Goal: Check status: Check status

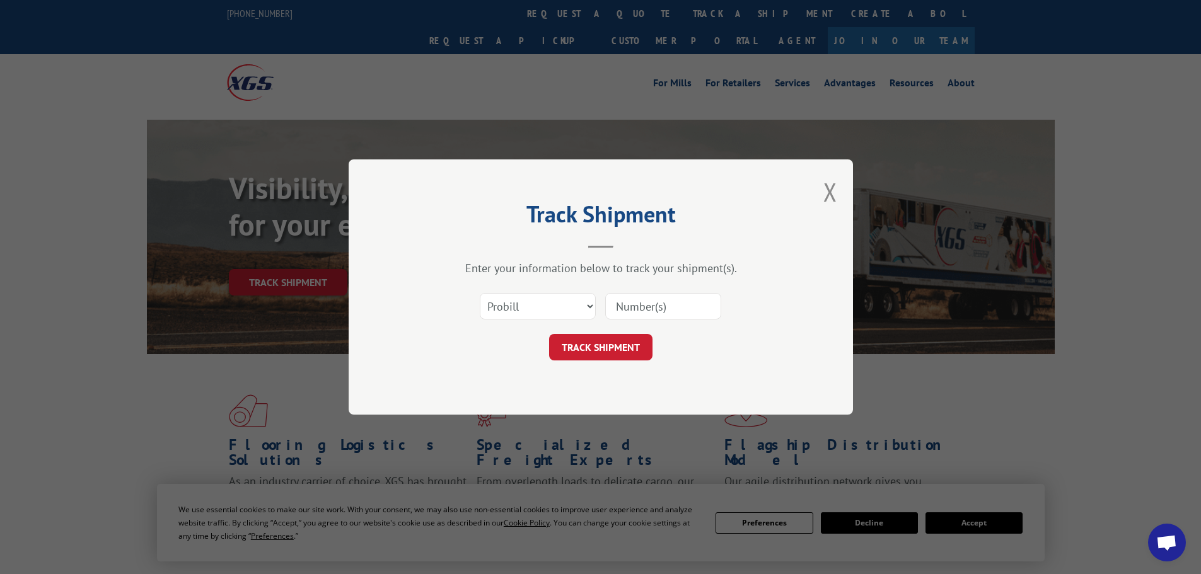
click at [574, 299] on select "Select category... Probill BOL PO" at bounding box center [538, 306] width 116 height 26
select select "po"
click at [480, 293] on select "Select category... Probill BOL PO" at bounding box center [538, 306] width 116 height 26
click at [664, 311] on input at bounding box center [663, 306] width 116 height 26
type input "783558"
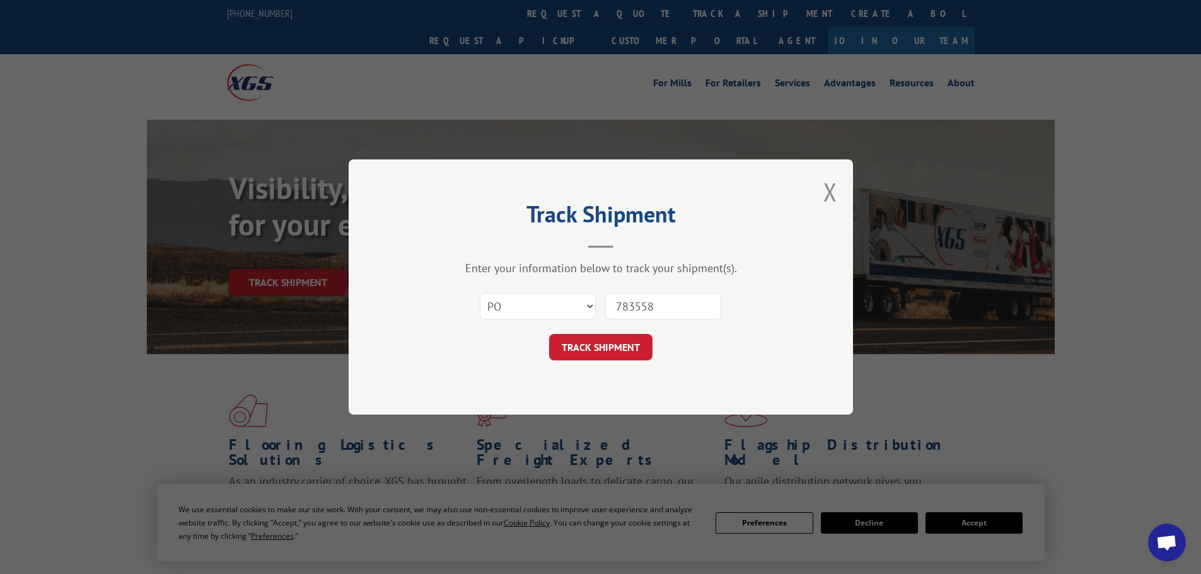
click button "TRACK SHIPMENT" at bounding box center [600, 347] width 103 height 26
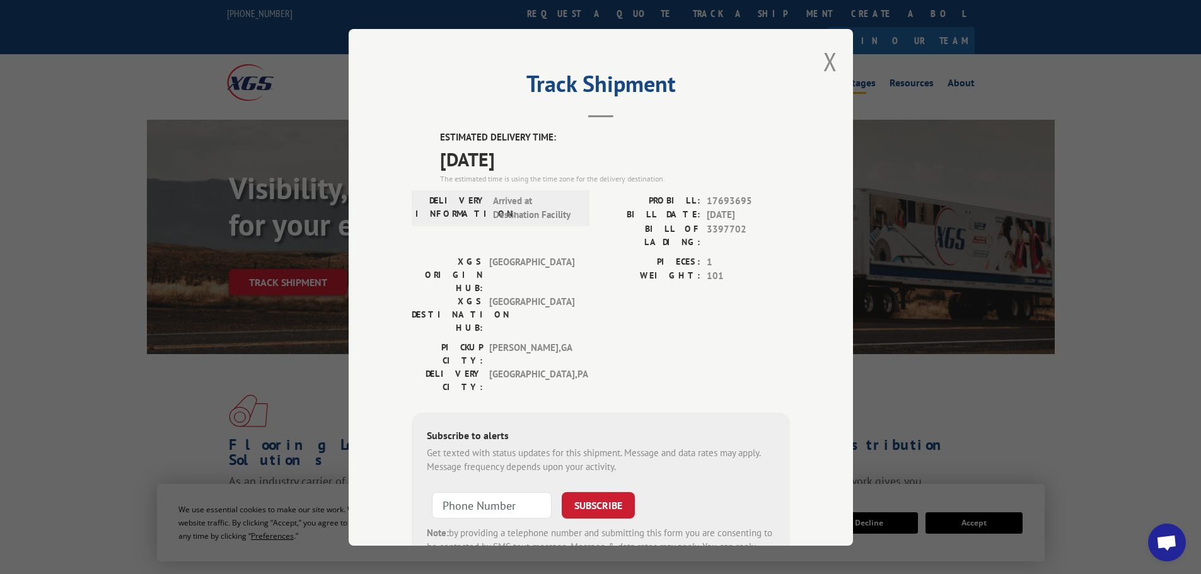
click at [823, 62] on button "Close modal" at bounding box center [830, 61] width 14 height 33
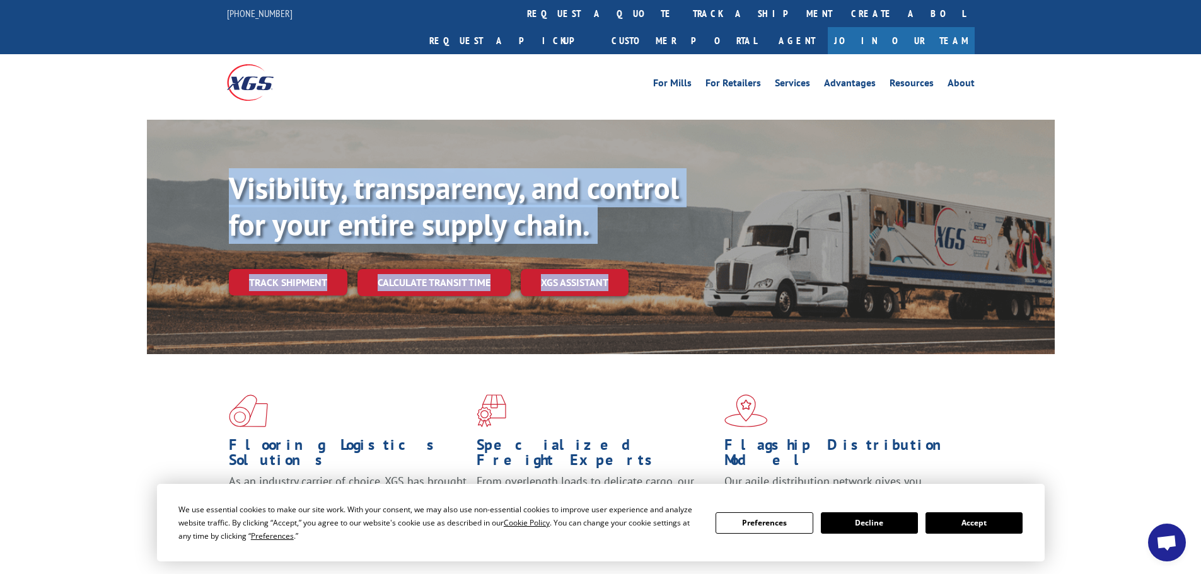
drag, startPoint x: 582, startPoint y: 296, endPoint x: 132, endPoint y: 89, distance: 495.3
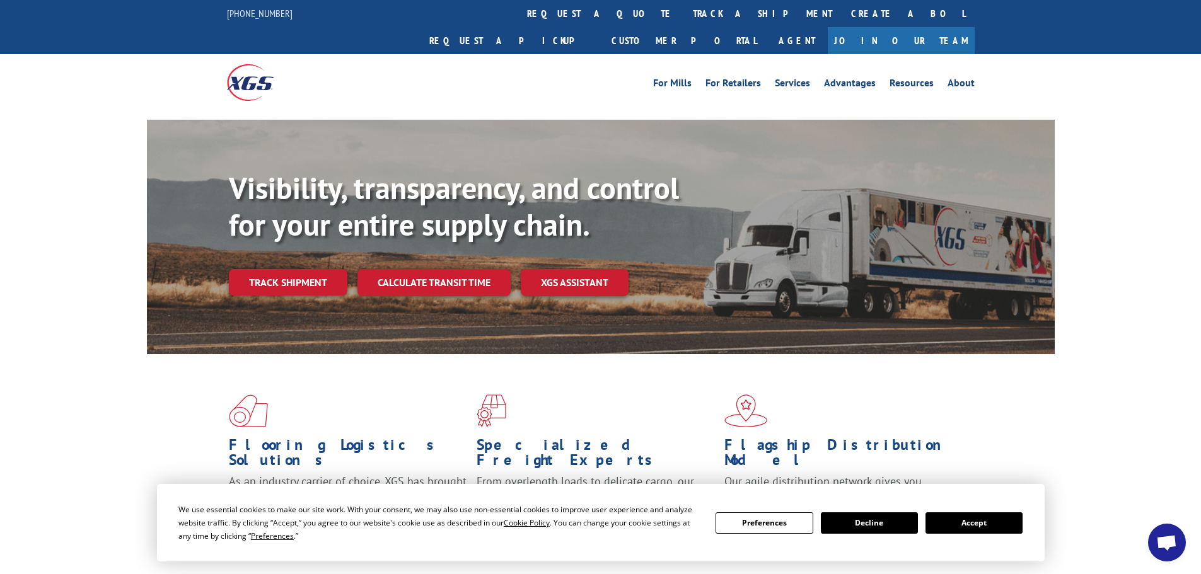
click at [131, 111] on div at bounding box center [600, 115] width 1201 height 9
drag, startPoint x: 190, startPoint y: 60, endPoint x: 236, endPoint y: 72, distance: 46.9
click at [235, 72] on div "For [PERSON_NAME] For Retailers Services Advantages Resources About For [PERSON…" at bounding box center [600, 82] width 1201 height 56
click at [257, 82] on div at bounding box center [250, 82] width 47 height 56
drag, startPoint x: 207, startPoint y: 52, endPoint x: 296, endPoint y: 69, distance: 90.5
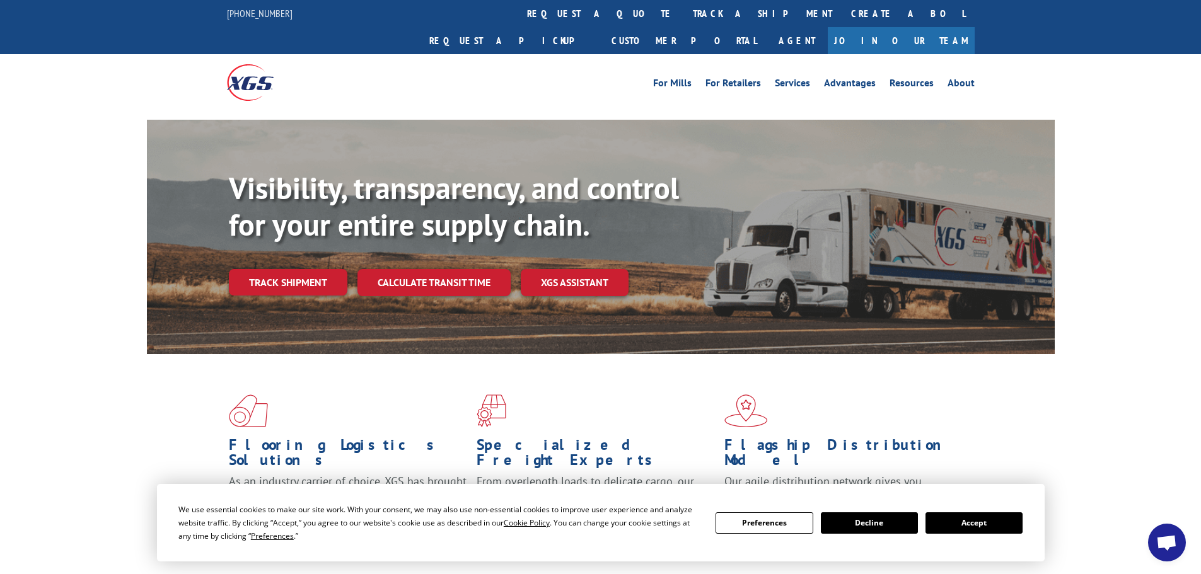
click at [296, 69] on div "For [PERSON_NAME] For Retailers Services Advantages Resources About For [PERSON…" at bounding box center [600, 82] width 1201 height 56
click at [296, 70] on div at bounding box center [320, 82] width 187 height 56
drag, startPoint x: 184, startPoint y: 52, endPoint x: 296, endPoint y: 66, distance: 112.4
click at [296, 66] on div "For [PERSON_NAME] For Retailers Services Advantages Resources About For [PERSON…" at bounding box center [600, 82] width 1201 height 56
drag, startPoint x: 302, startPoint y: 66, endPoint x: 319, endPoint y: 64, distance: 17.1
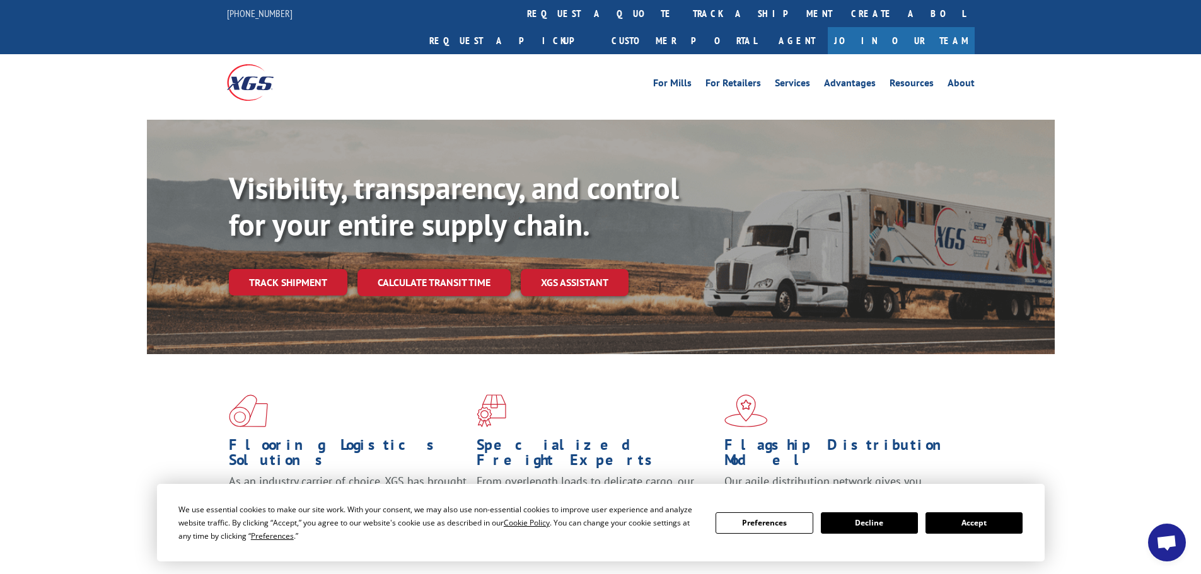
click at [303, 66] on div at bounding box center [320, 82] width 187 height 56
click at [545, 54] on div "For [PERSON_NAME] For Retailers Services Advantages Resources About For [PERSON…" at bounding box center [601, 82] width 748 height 56
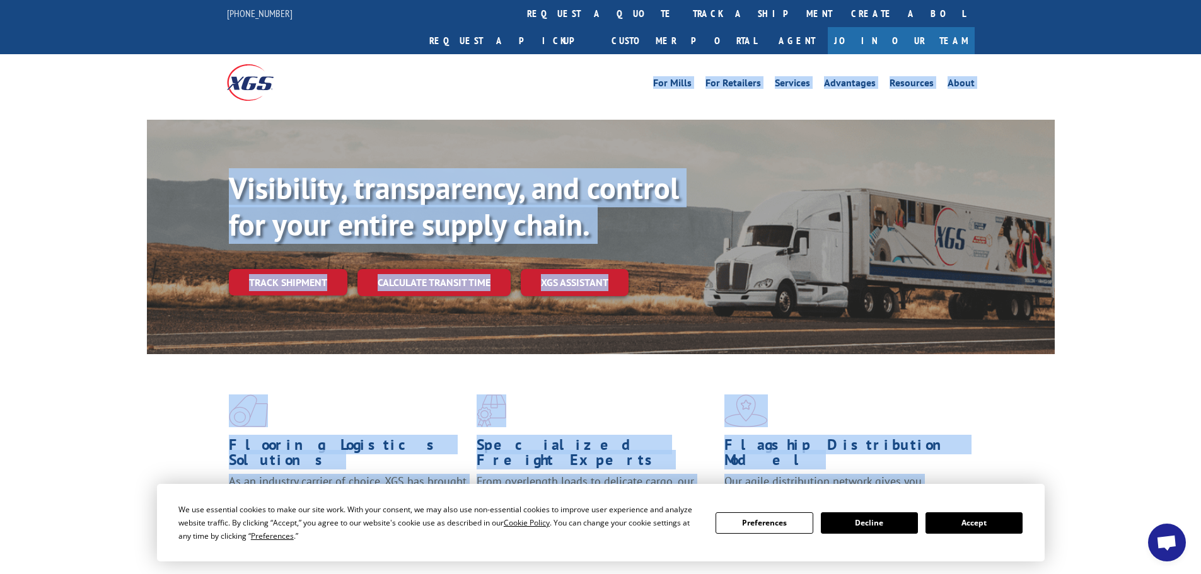
drag, startPoint x: 635, startPoint y: 31, endPoint x: 913, endPoint y: 478, distance: 526.5
click at [913, 516] on p "Learn More >" at bounding box center [843, 523] width 238 height 15
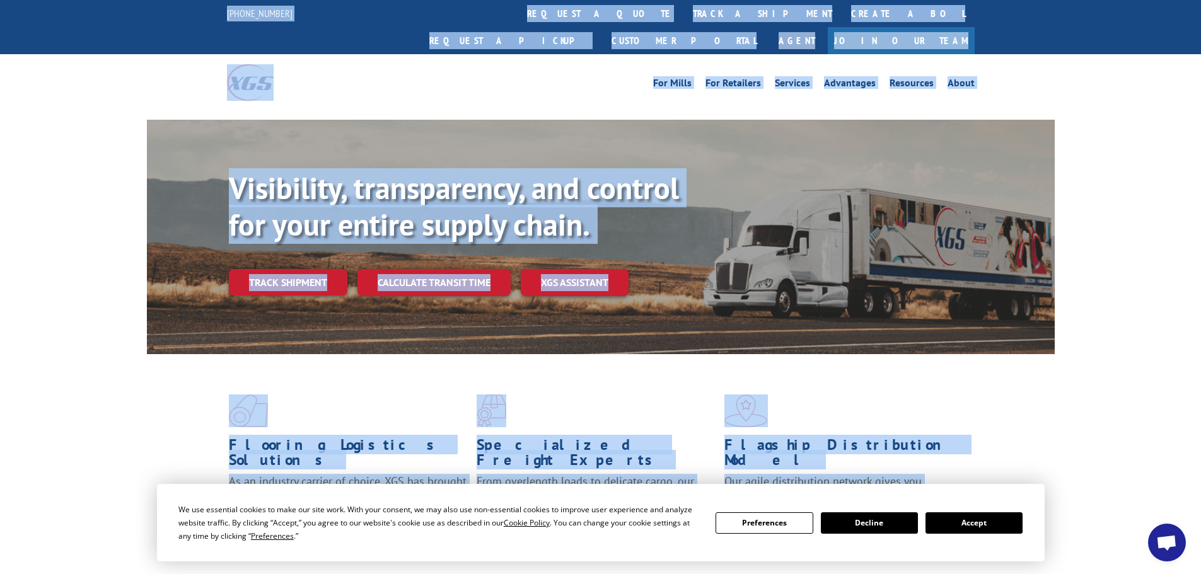
drag, startPoint x: 913, startPoint y: 478, endPoint x: 146, endPoint y: -1, distance: 904.3
click at [395, 82] on div at bounding box center [320, 82] width 187 height 56
